Goal: Task Accomplishment & Management: Complete application form

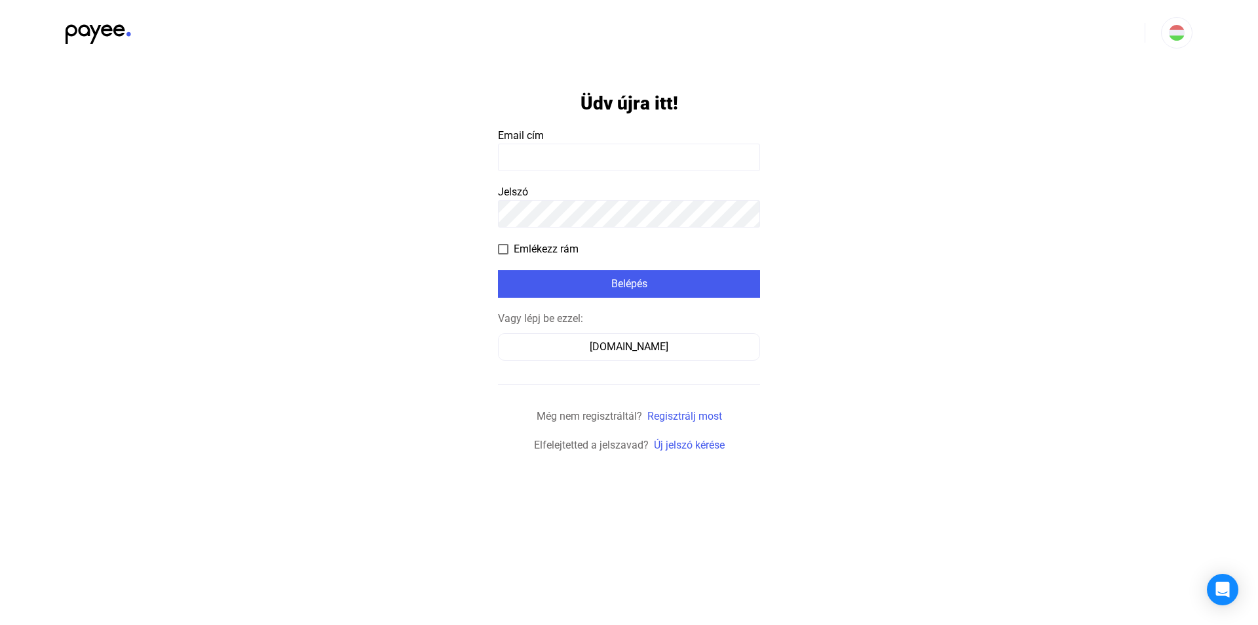
click at [604, 156] on input at bounding box center [629, 158] width 262 height 28
type input "**********"
click at [621, 295] on button "Belépés" at bounding box center [629, 284] width 262 height 28
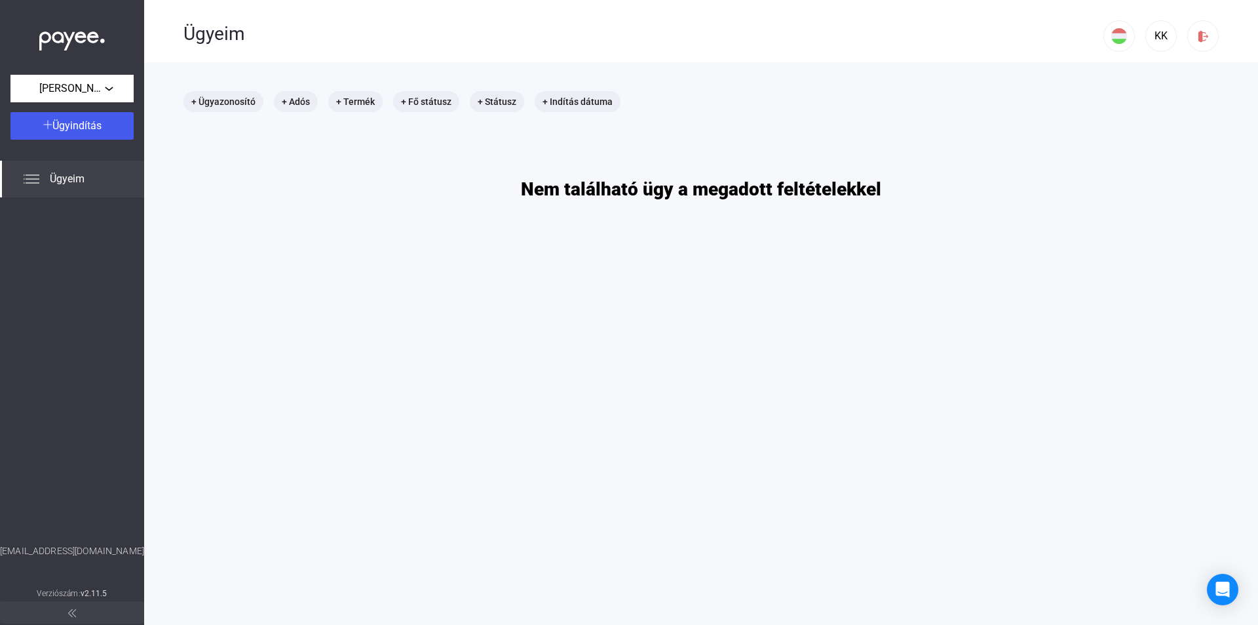
click at [80, 161] on div "Ügyeim" at bounding box center [72, 179] width 144 height 37
click at [73, 177] on span "Ügyeim" at bounding box center [67, 179] width 35 height 16
click at [64, 185] on span "Ügyeim" at bounding box center [67, 179] width 35 height 16
click at [76, 132] on div "Ügyindítás" at bounding box center [71, 126] width 115 height 16
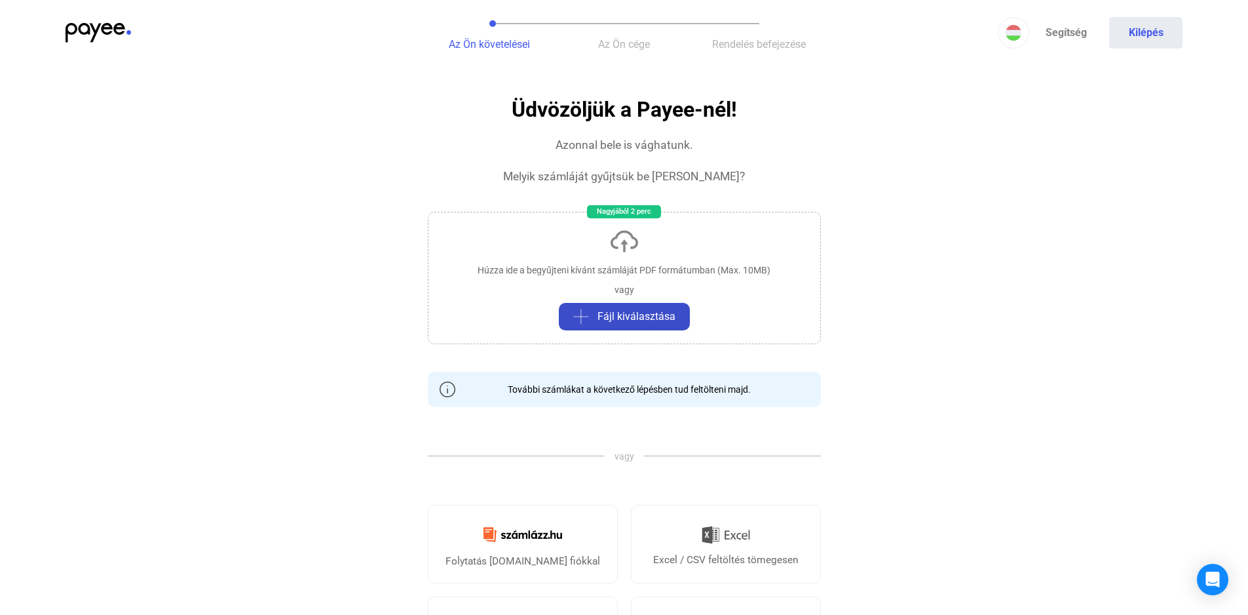
click at [643, 323] on span "Fájl kiválasztása" at bounding box center [637, 317] width 78 height 16
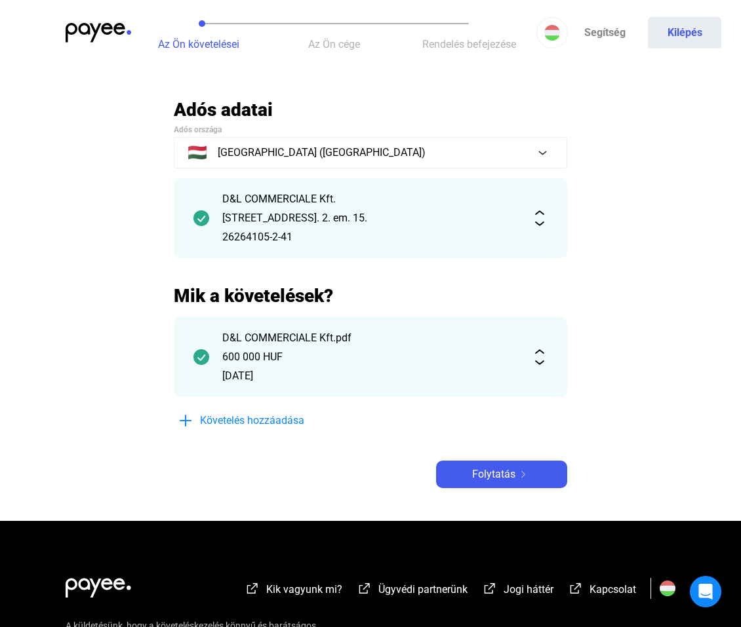
click at [324, 210] on div "[STREET_ADDRESS]. 2. em. 15." at bounding box center [370, 218] width 296 height 16
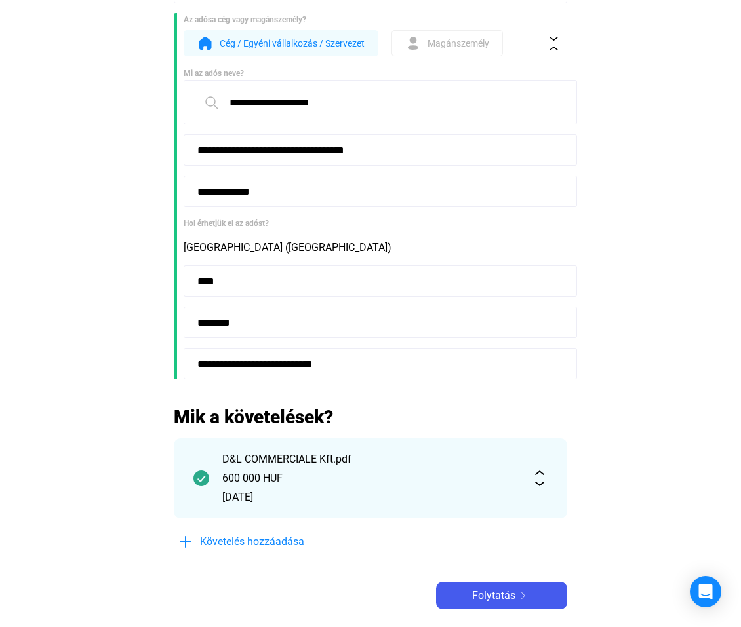
scroll to position [262, 0]
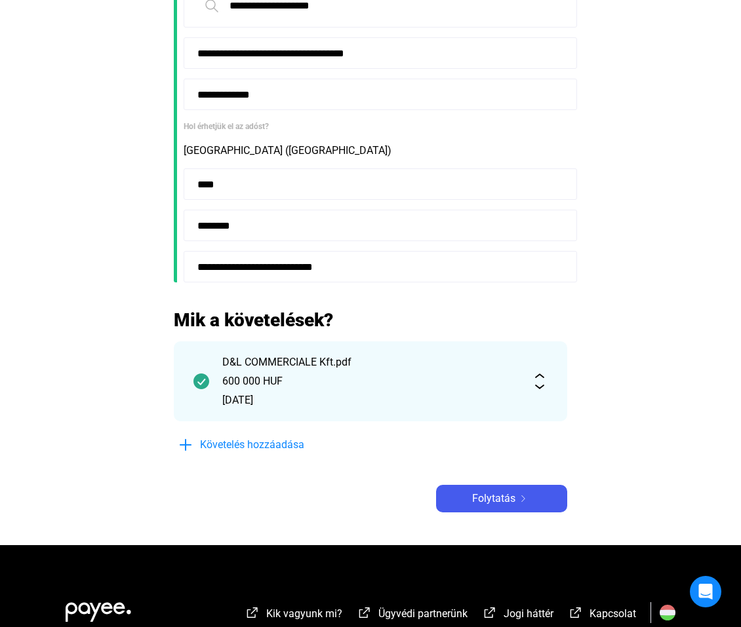
click at [478, 377] on div "600 000 HUF" at bounding box center [370, 382] width 296 height 16
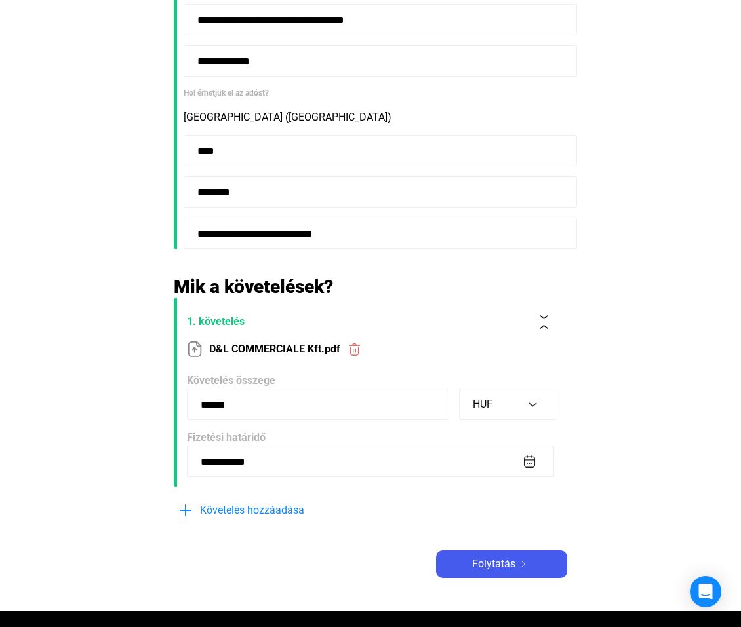
scroll to position [328, 0]
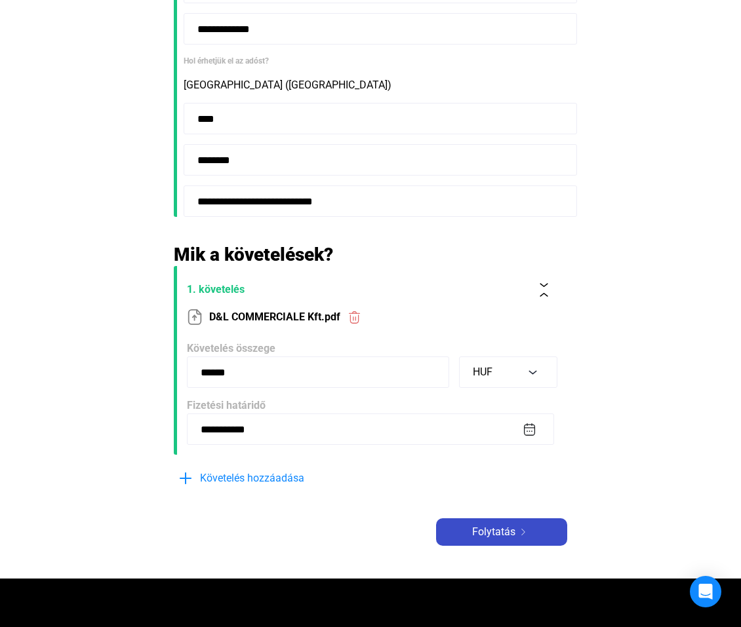
click at [527, 527] on div "Folytatás" at bounding box center [501, 532] width 123 height 16
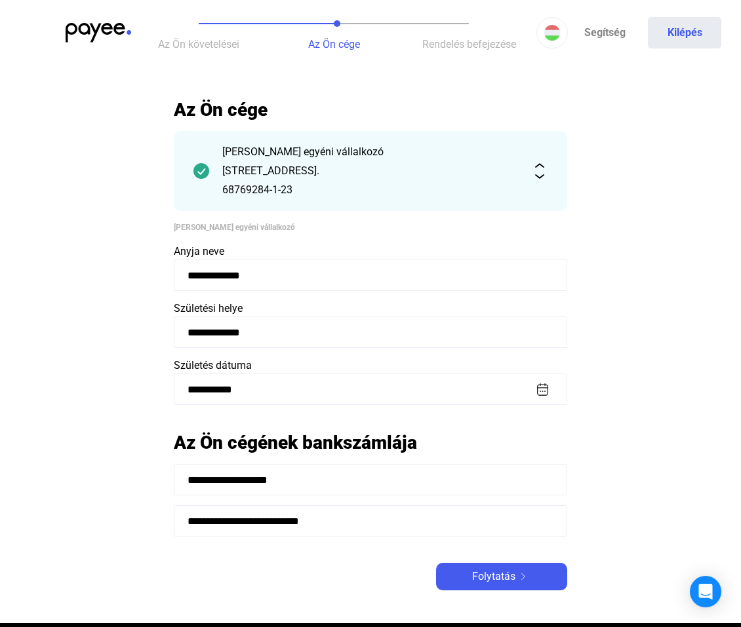
click at [82, 300] on main "**********" at bounding box center [370, 360] width 741 height 525
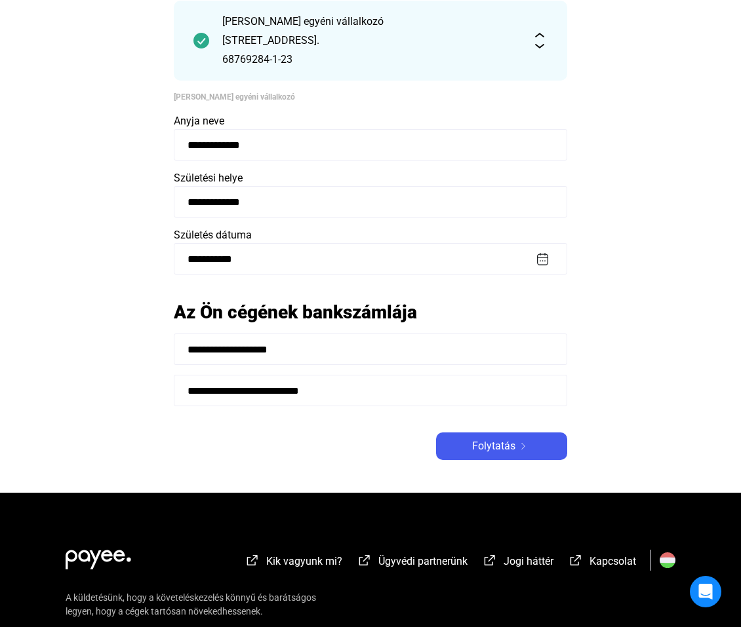
scroll to position [131, 0]
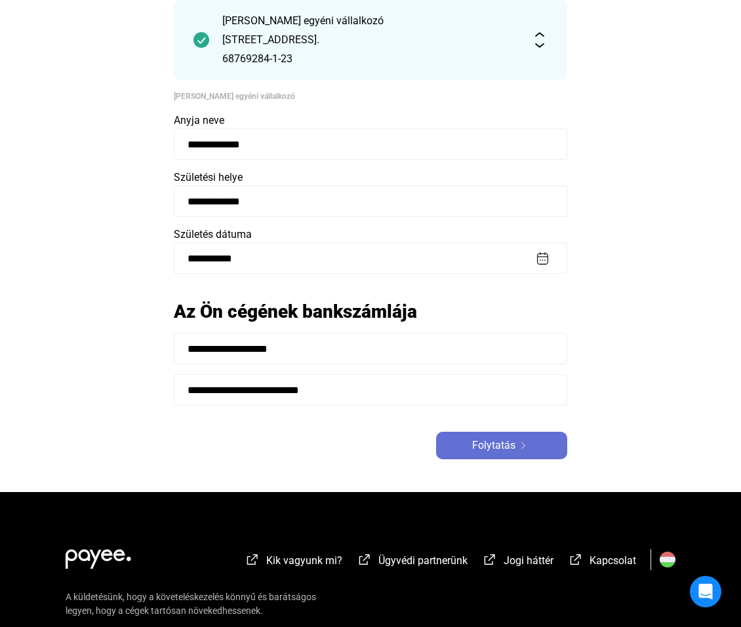
click at [518, 447] on img at bounding box center [523, 445] width 16 height 7
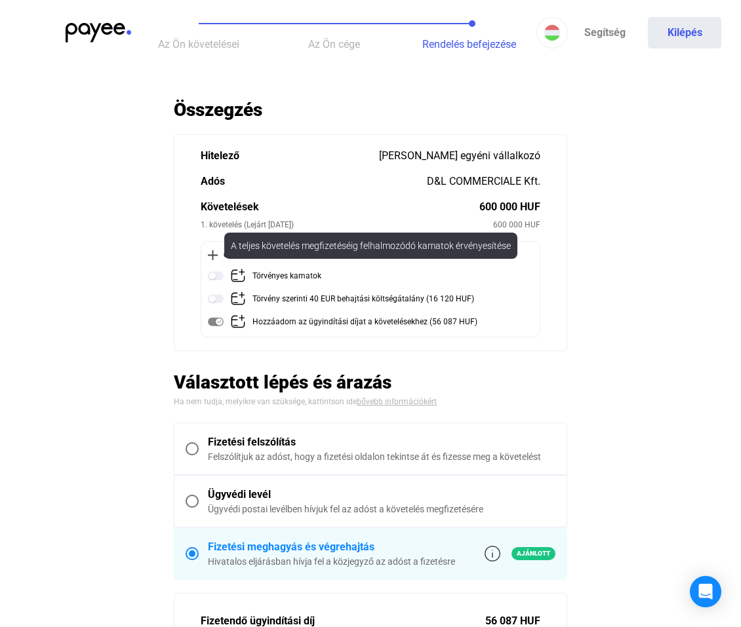
click at [216, 276] on img at bounding box center [216, 276] width 16 height 16
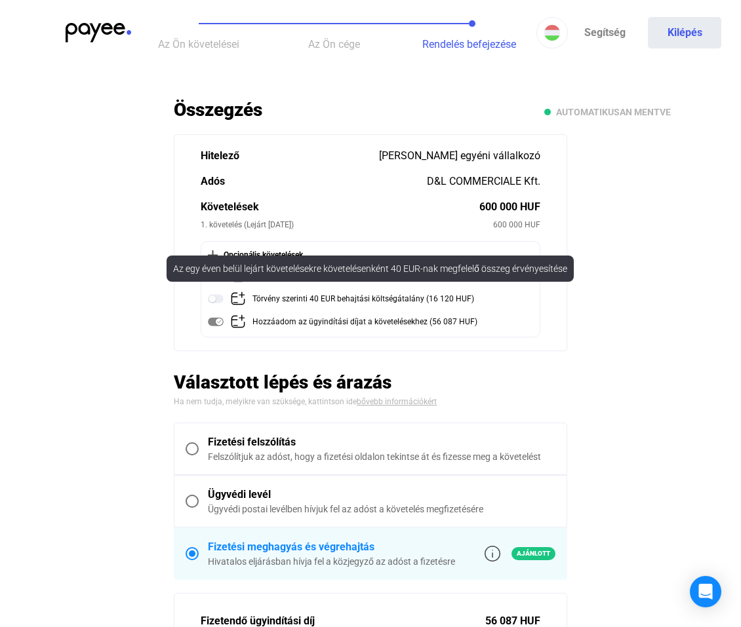
click at [223, 299] on div "Törvény szerinti 40 EUR behajtási költségátalány (16 120 HUF)" at bounding box center [372, 299] width 328 height 16
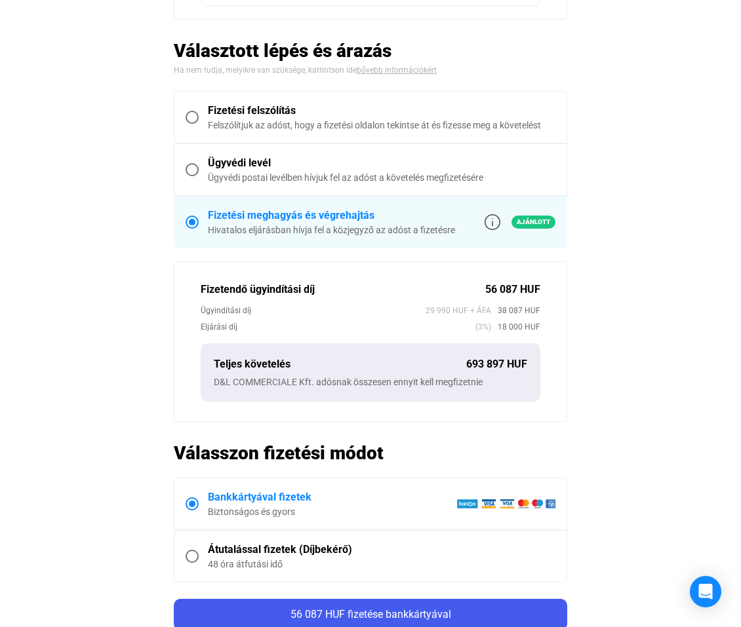
scroll to position [393, 0]
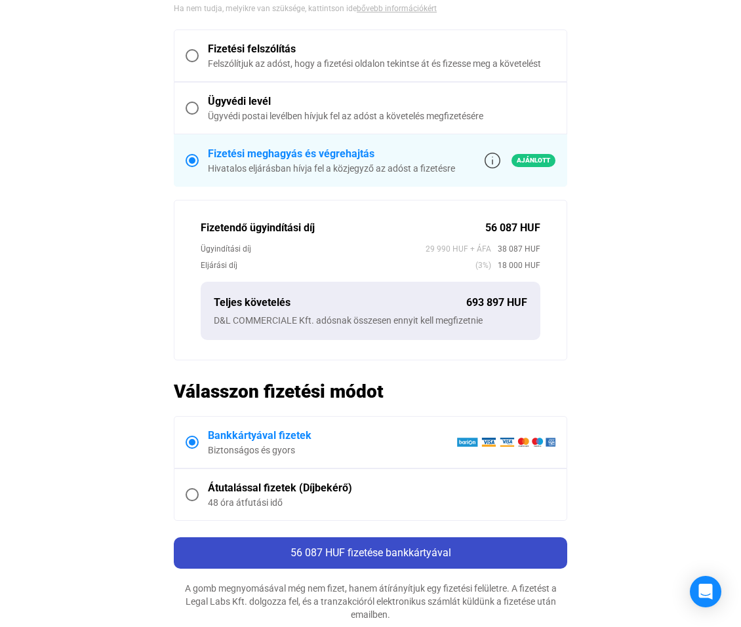
click at [393, 555] on span "56 087 HUF fizetése bankkártyával" at bounding box center [370, 553] width 161 height 12
